Goal: Information Seeking & Learning: Learn about a topic

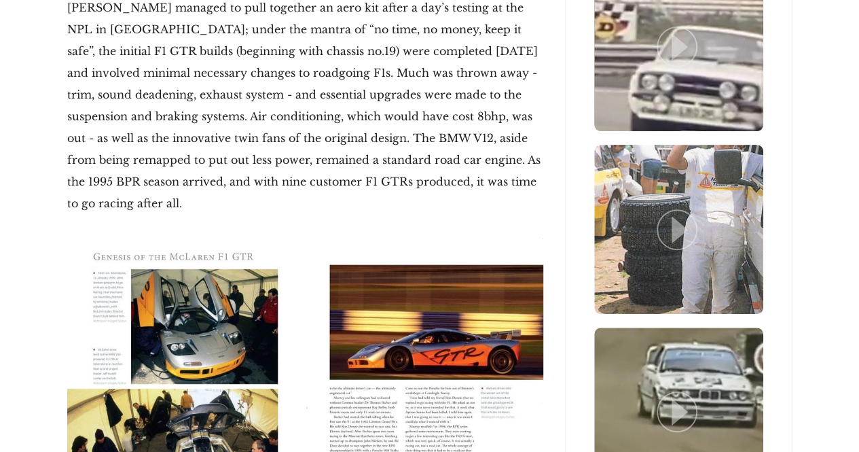
scroll to position [2568, 0]
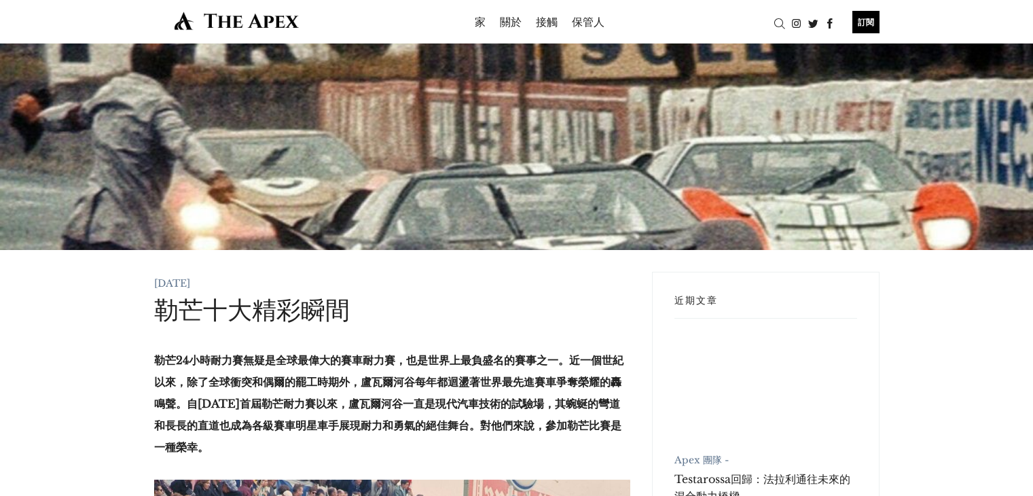
scroll to position [9201, 0]
